Goal: Communication & Community: Answer question/provide support

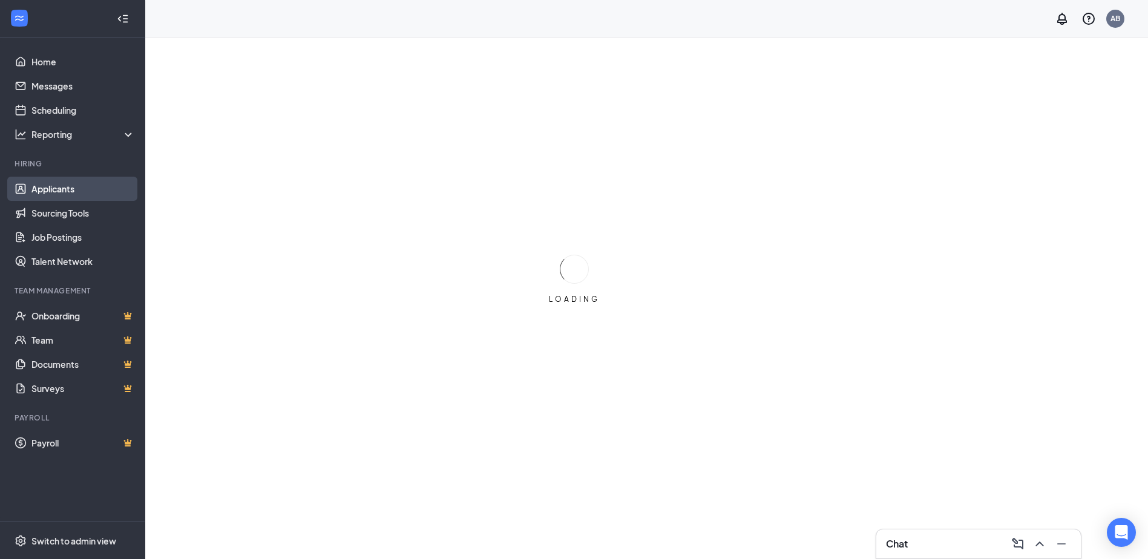
click at [89, 196] on link "Applicants" at bounding box center [83, 189] width 104 height 24
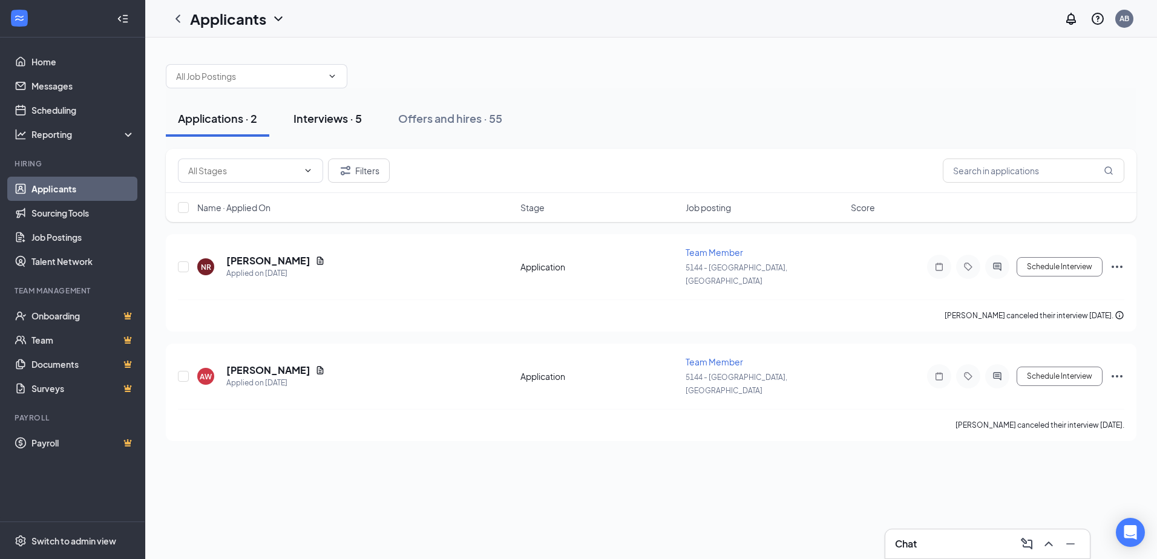
click at [349, 122] on div "Interviews · 5" at bounding box center [328, 118] width 68 height 15
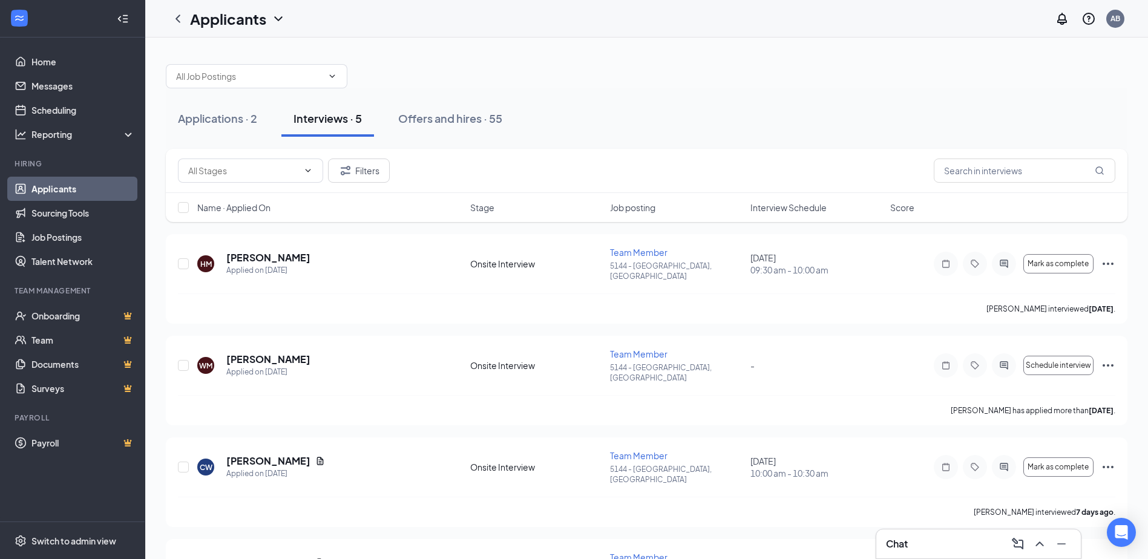
click at [962, 549] on div "Chat" at bounding box center [978, 543] width 185 height 19
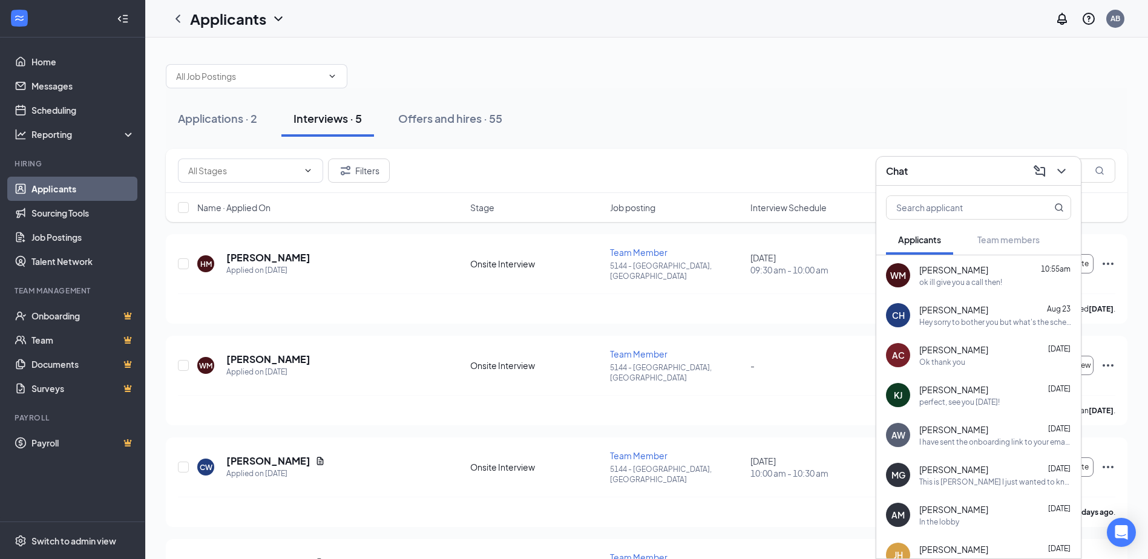
click at [973, 283] on div "ok ill give you a call then!" at bounding box center [960, 282] width 83 height 10
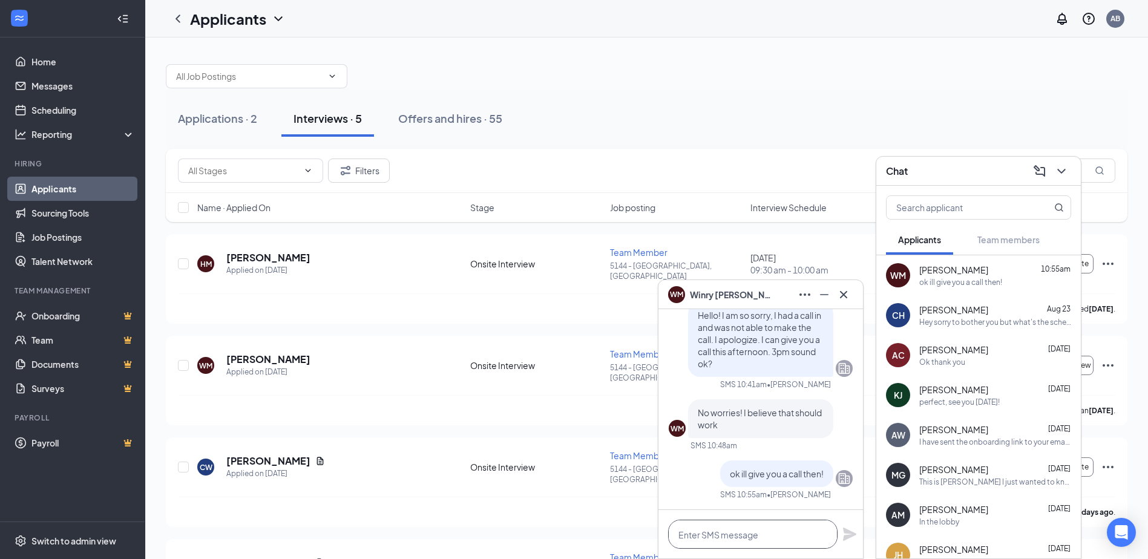
click at [731, 534] on textarea at bounding box center [752, 534] width 169 height 29
type textarea "H"
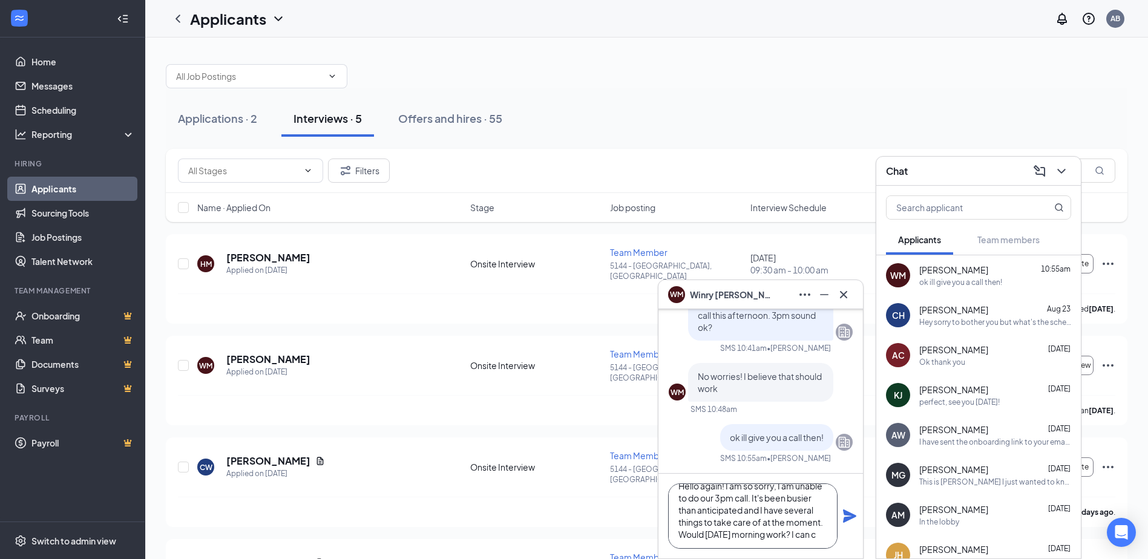
scroll to position [25, 0]
type textarea "Hello again! I am so sorry, I am unable to do our 3pm call. It's been busier th…"
click at [843, 515] on icon "Plane" at bounding box center [850, 516] width 15 height 15
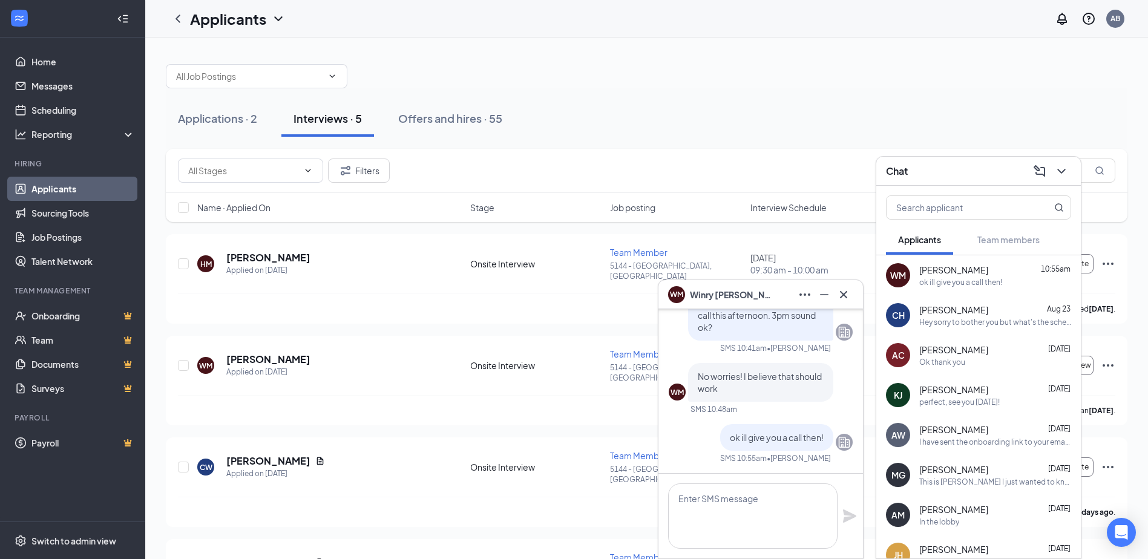
scroll to position [0, 0]
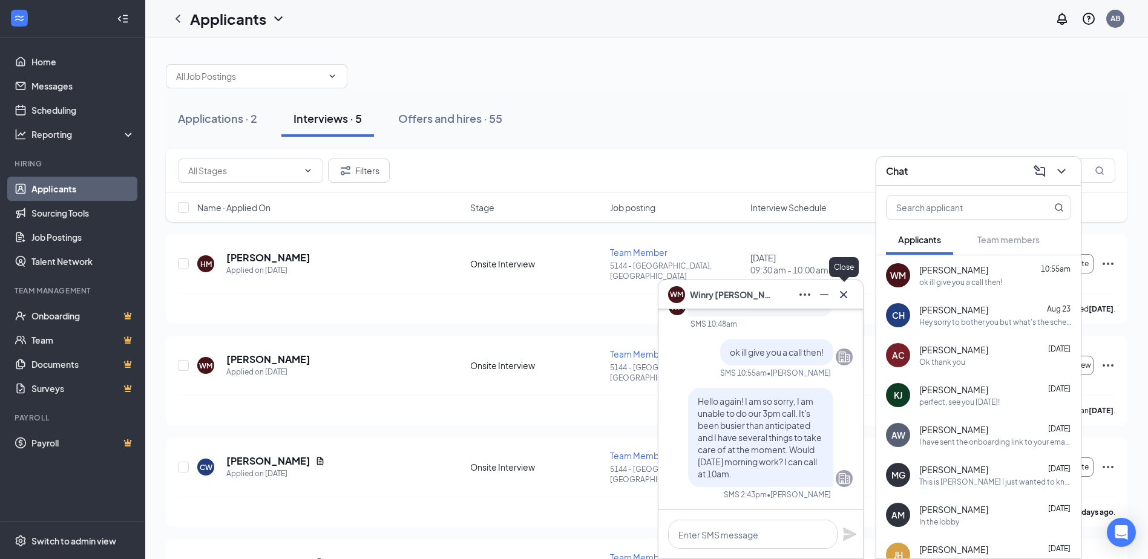
click at [850, 298] on icon "Cross" at bounding box center [844, 295] width 15 height 15
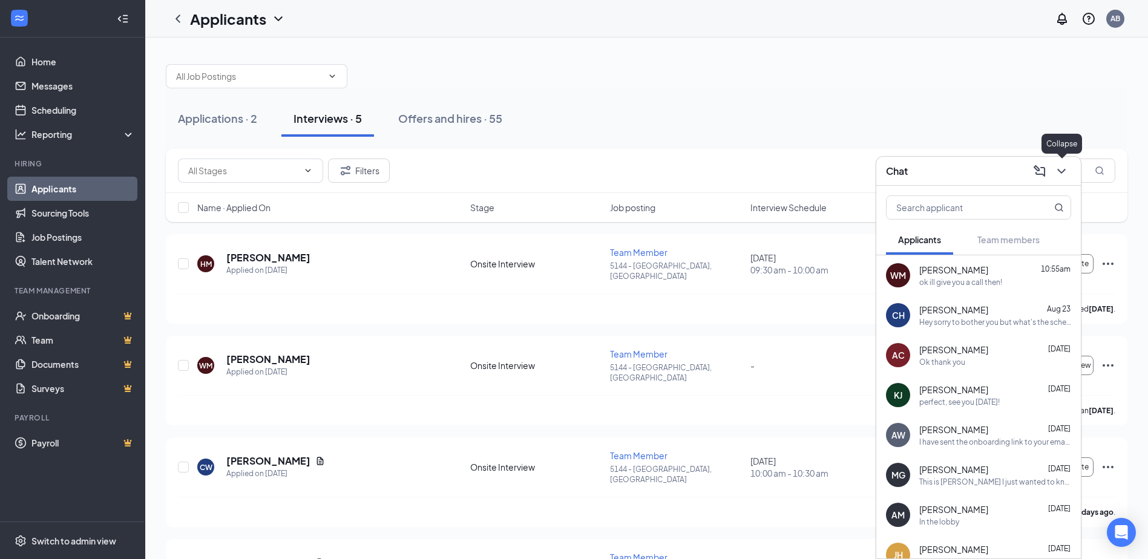
click at [1057, 173] on icon "ChevronDown" at bounding box center [1061, 171] width 15 height 15
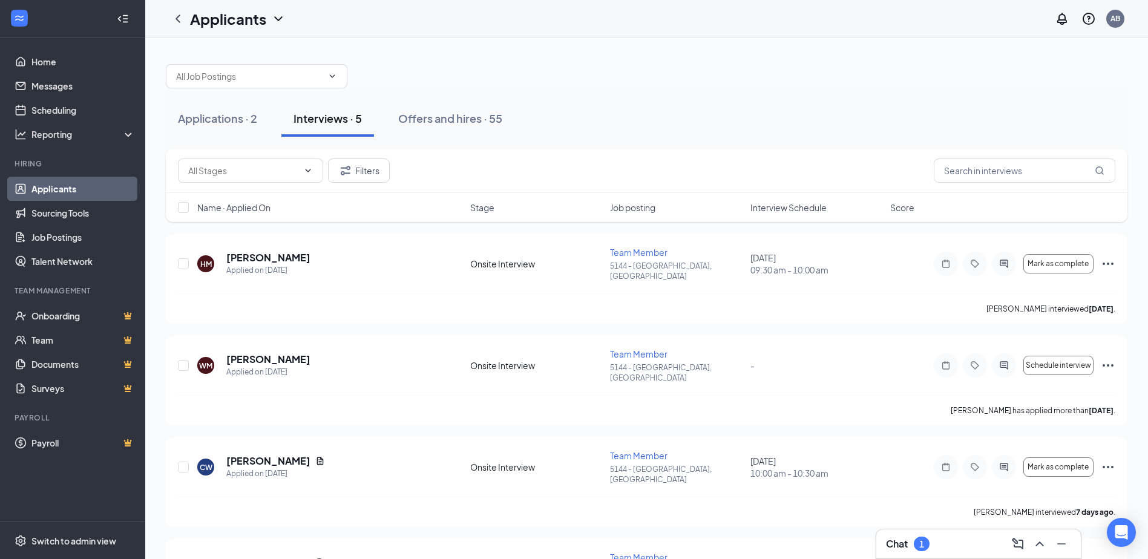
click at [960, 534] on div "Chat 1" at bounding box center [978, 544] width 205 height 29
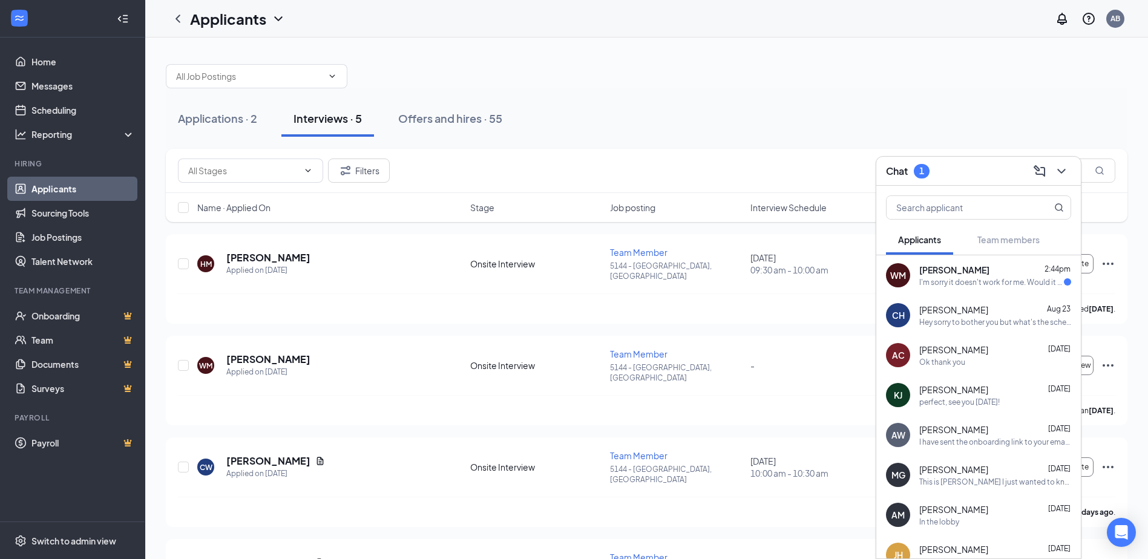
click at [933, 289] on div "WM [PERSON_NAME] 2:44pm I'm sorry it doesn't work for me. Would it be easier to…" at bounding box center [978, 275] width 205 height 40
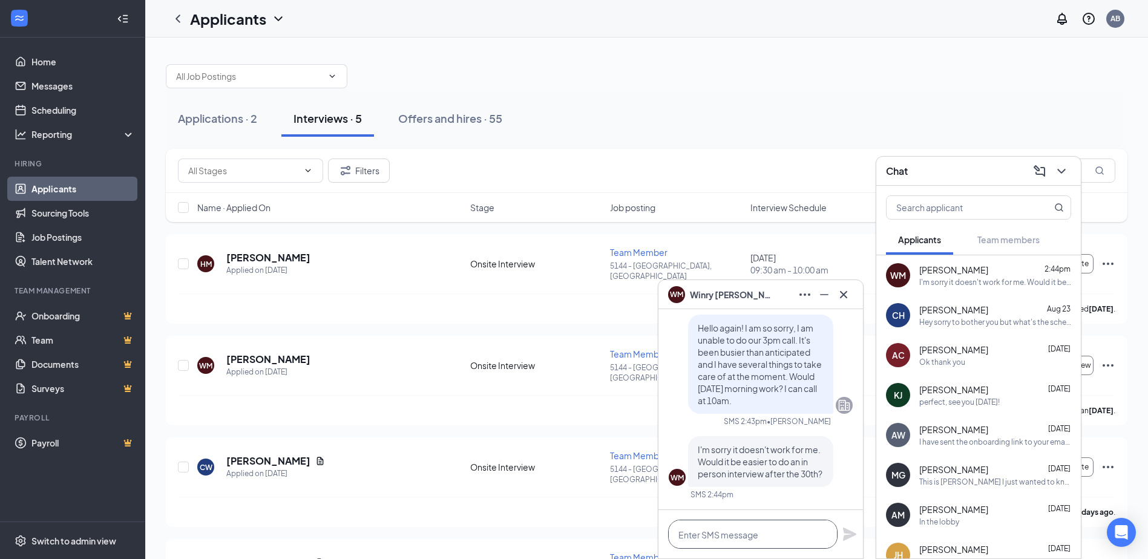
click at [763, 536] on textarea at bounding box center [752, 534] width 169 height 29
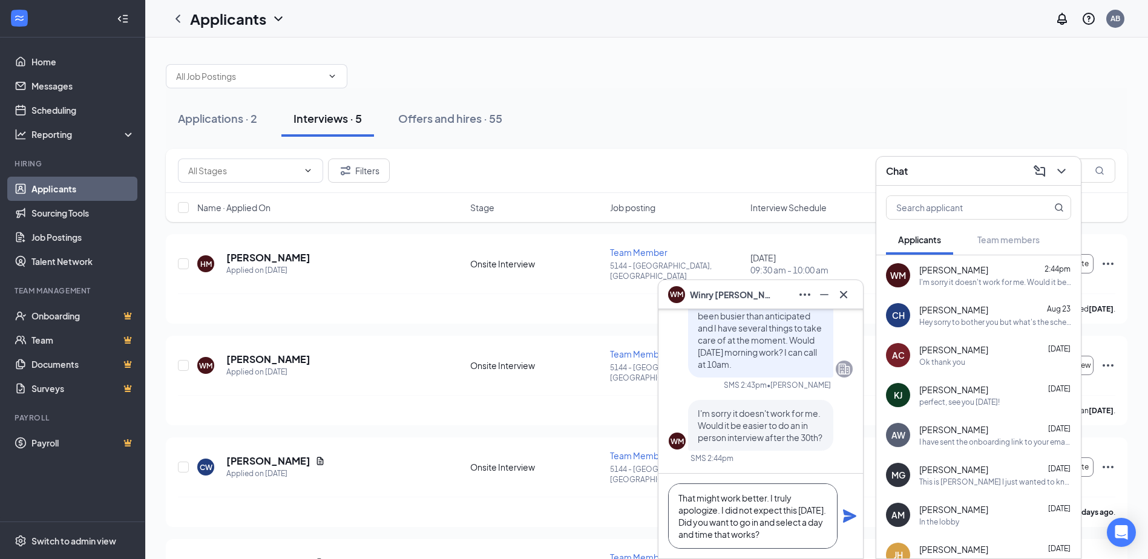
scroll to position [13, 0]
type textarea "That might work better. I truly apologize. I did not expect this [DATE]. Did yo…"
click at [850, 516] on icon "Plane" at bounding box center [850, 516] width 15 height 15
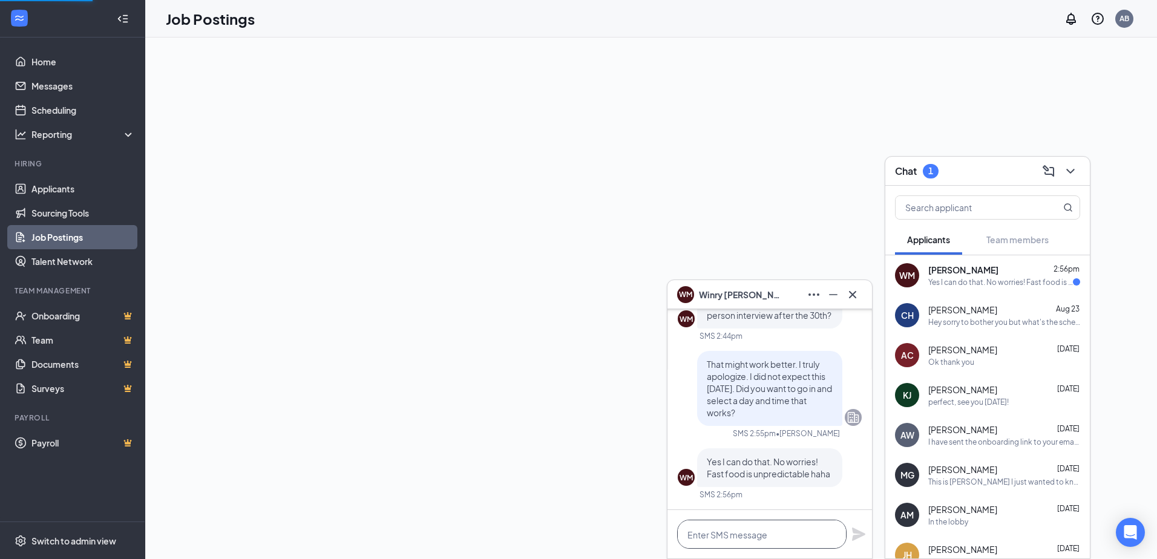
click at [757, 536] on textarea at bounding box center [761, 534] width 169 height 29
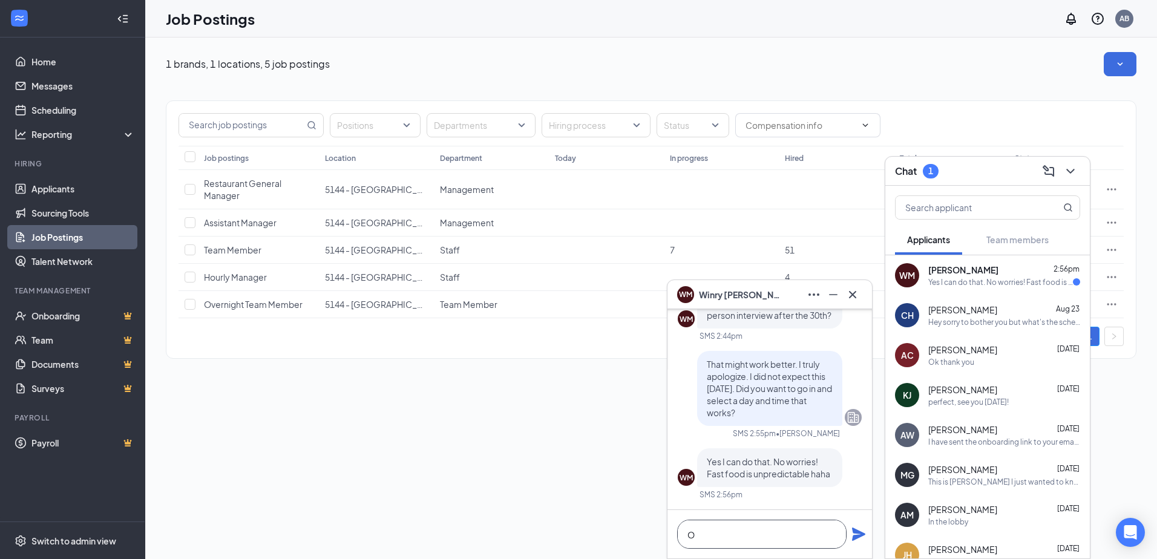
scroll to position [1, 0]
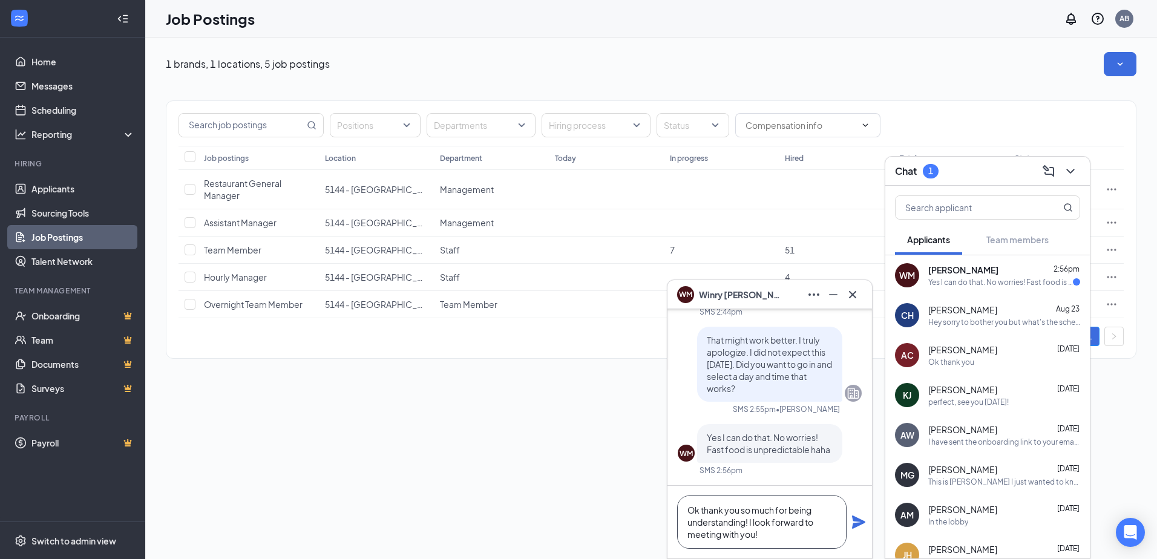
type textarea "Ok thank you so much for being understanding! I look forward to meeting with yo…"
click at [856, 516] on icon "Plane" at bounding box center [859, 522] width 15 height 15
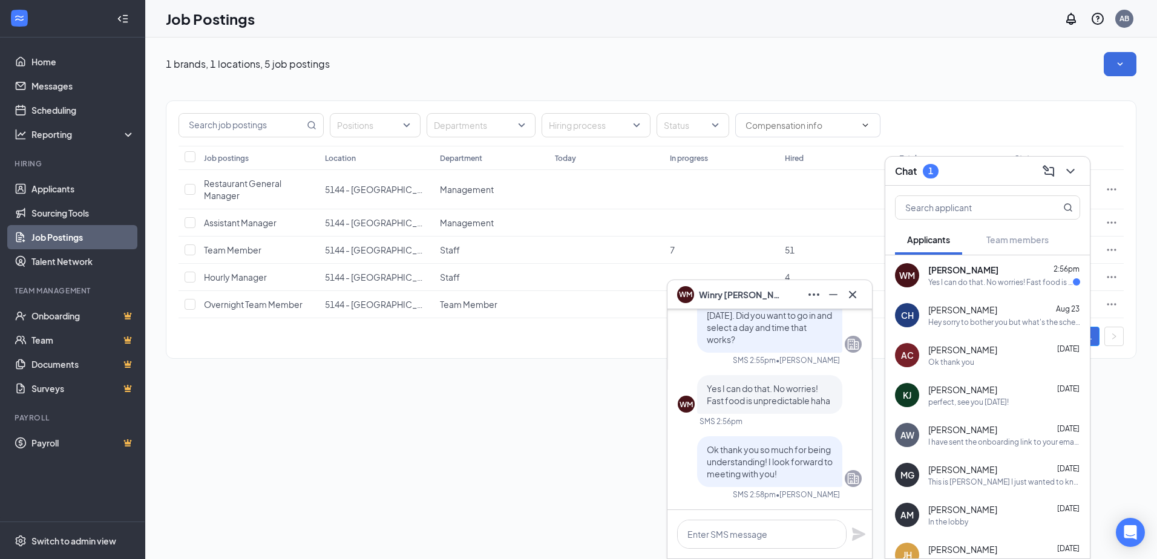
scroll to position [0, 0]
click at [1074, 174] on icon "ChevronDown" at bounding box center [1071, 171] width 15 height 15
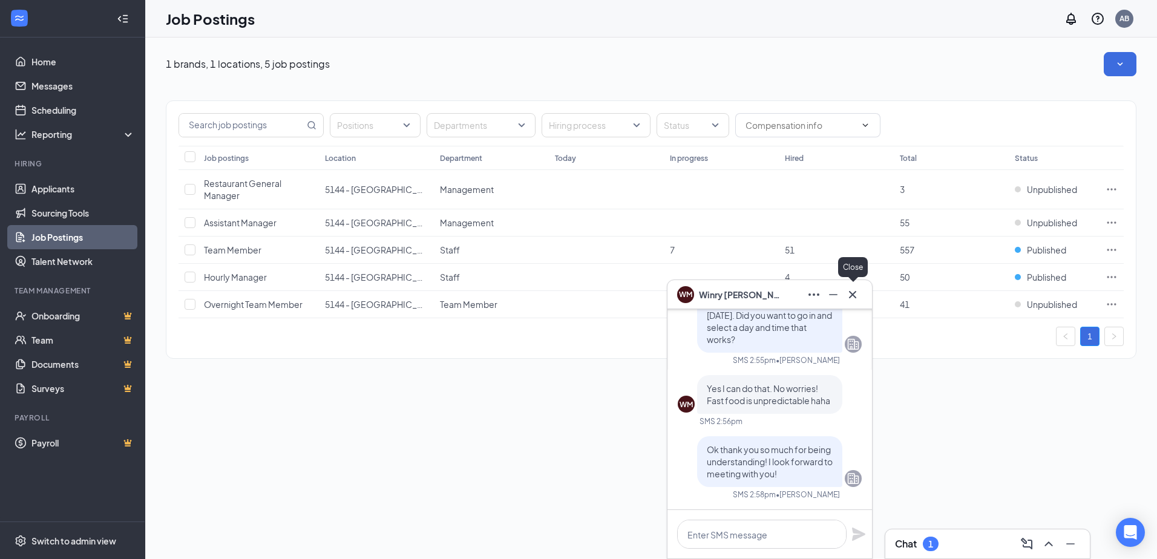
click at [855, 301] on icon "Cross" at bounding box center [853, 295] width 15 height 15
